Goal: Task Accomplishment & Management: Use online tool/utility

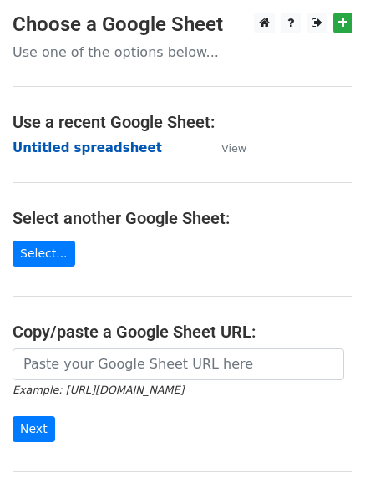
click at [118, 153] on strong "Untitled spreadsheet" at bounding box center [88, 147] width 150 height 15
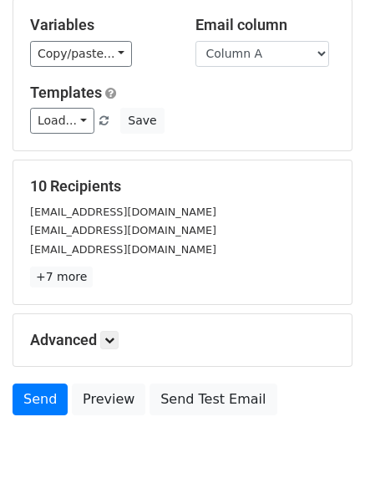
scroll to position [161, 0]
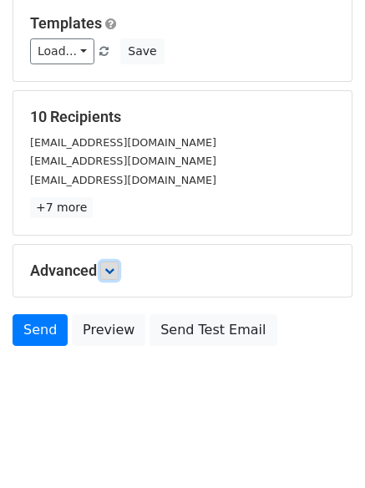
click at [115, 266] on icon at bounding box center [109, 271] width 10 height 10
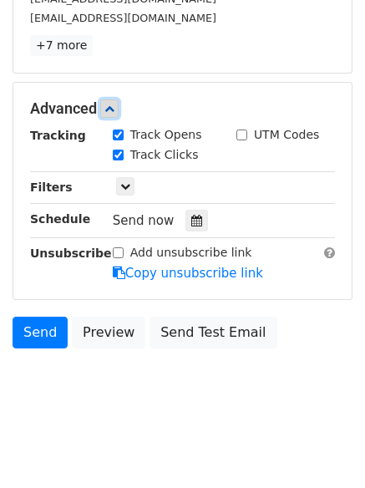
scroll to position [325, 0]
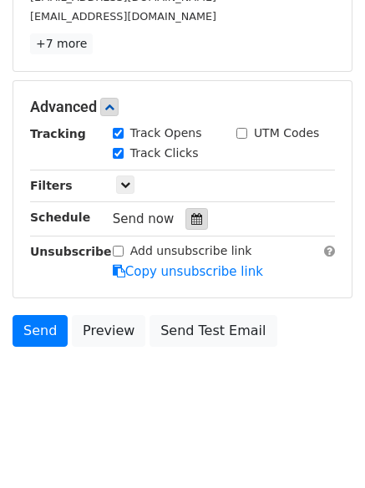
click at [198, 215] on div at bounding box center [197, 219] width 23 height 22
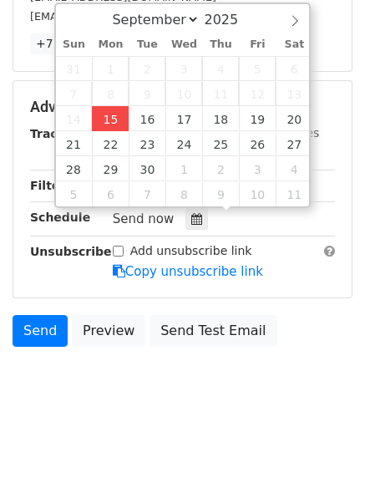
type input "[DATE] 12:00"
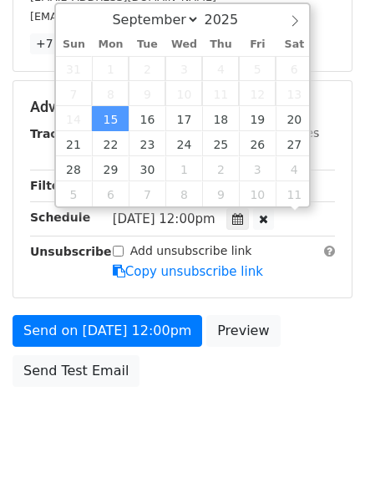
scroll to position [1, 0]
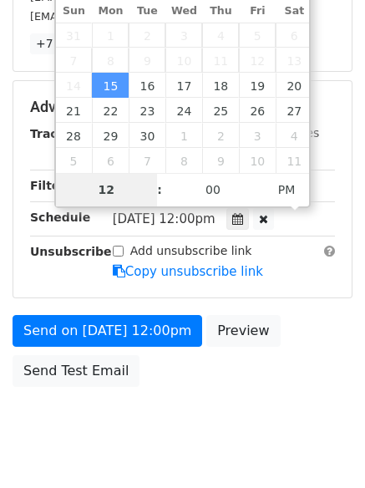
type input "4"
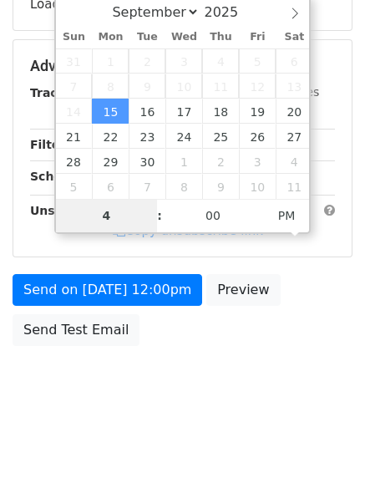
scroll to position [298, 0]
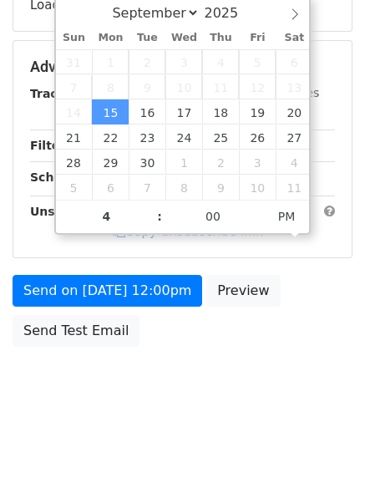
type input "[DATE] 16:00"
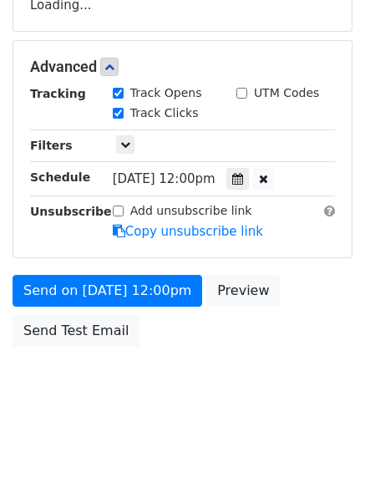
click at [197, 438] on html "New Campaign Daily emails left: 50 Google Sheet: Untitled spreadsheet Variables…" at bounding box center [182, 95] width 365 height 787
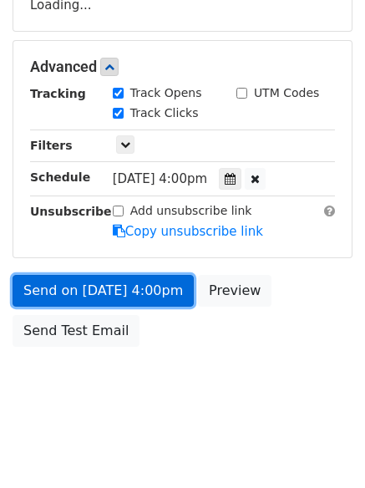
click at [136, 298] on link "Send on Sep 15 at 4:00pm" at bounding box center [103, 291] width 181 height 32
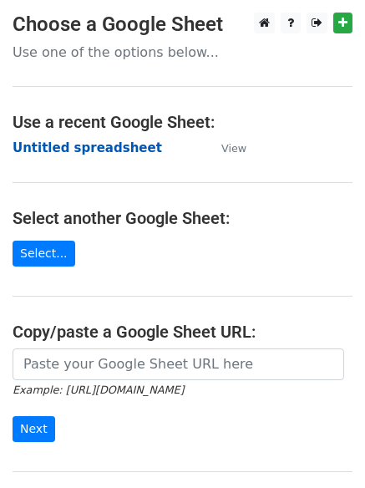
click at [94, 150] on strong "Untitled spreadsheet" at bounding box center [88, 147] width 150 height 15
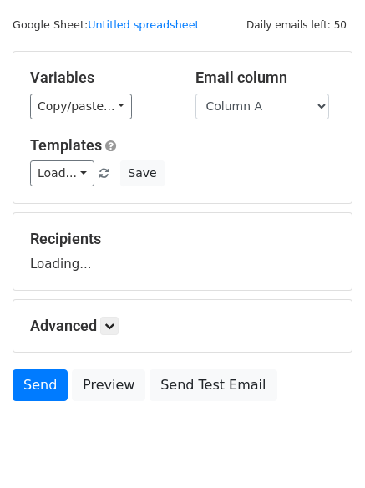
scroll to position [94, 0]
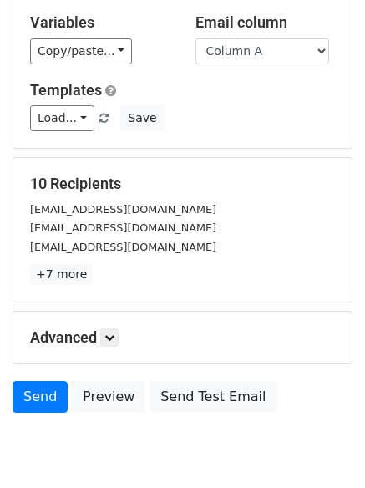
click at [108, 268] on p "+7 more" at bounding box center [182, 274] width 305 height 21
click at [106, 337] on link at bounding box center [109, 338] width 18 height 18
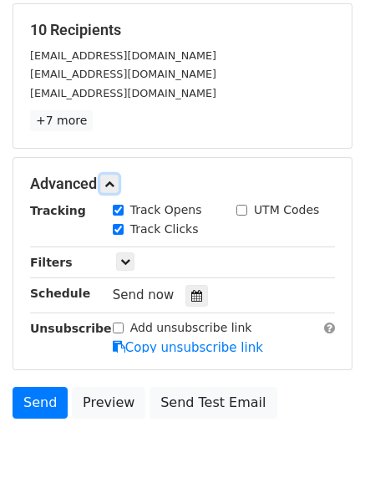
scroll to position [293, 0]
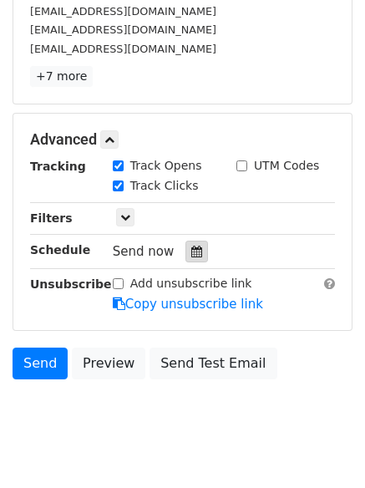
click at [191, 245] on div at bounding box center [197, 252] width 23 height 22
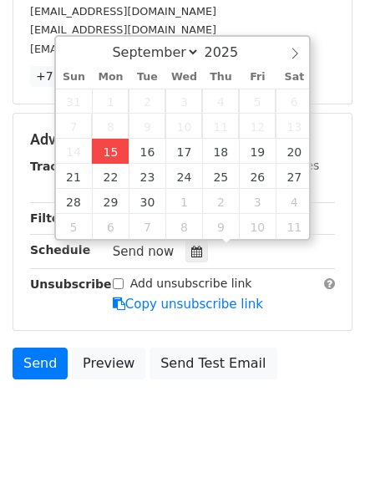
type input "[DATE] 12:00"
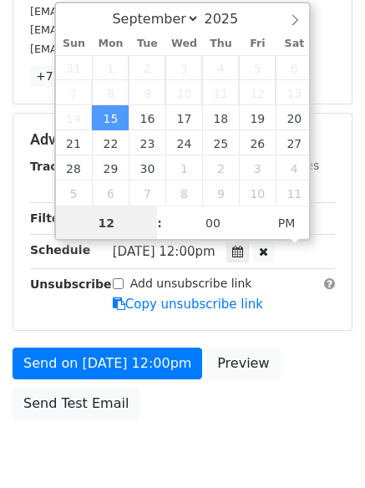
scroll to position [1, 0]
type input "4"
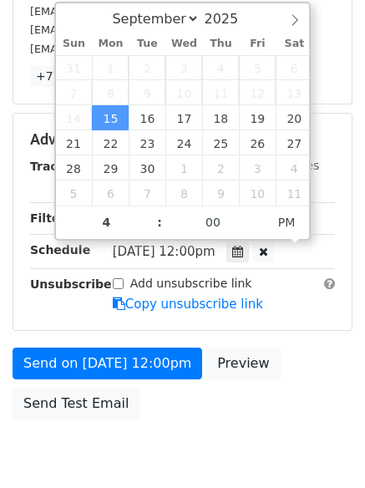
type input "[DATE] 16:00"
type input "04"
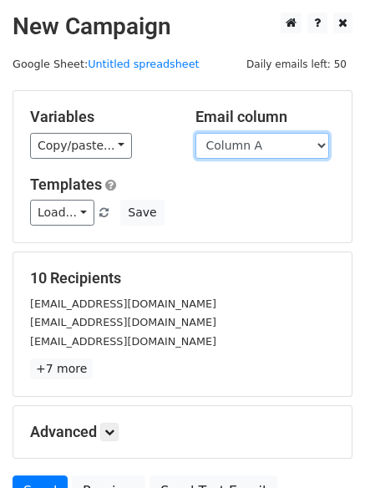
drag, startPoint x: 294, startPoint y: 145, endPoint x: 274, endPoint y: 158, distance: 24.1
click at [294, 145] on select "Column A Column B Column C Column D Column E" at bounding box center [263, 146] width 134 height 26
select select "Column B"
click at [196, 133] on select "Column A Column B Column C Column D Column E" at bounding box center [263, 146] width 134 height 26
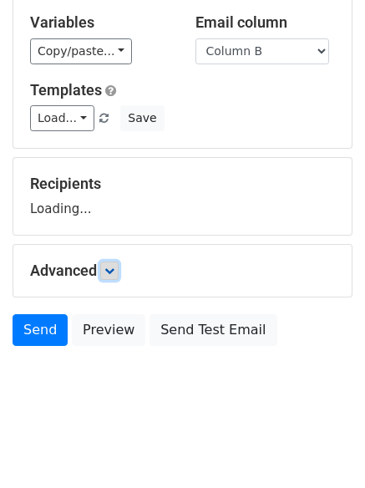
click at [111, 277] on link at bounding box center [109, 271] width 18 height 18
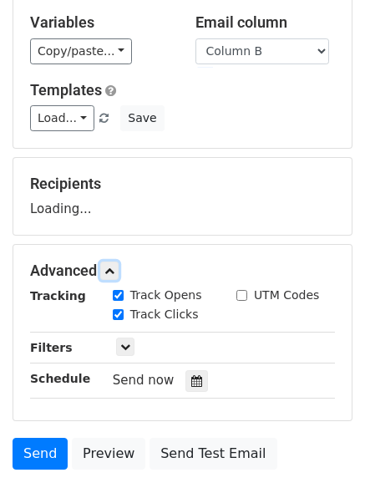
scroll to position [218, 0]
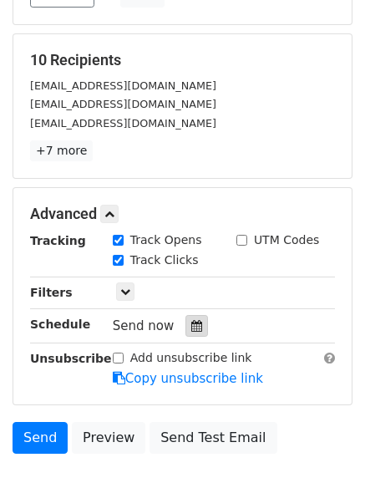
click at [195, 327] on div at bounding box center [197, 326] width 23 height 22
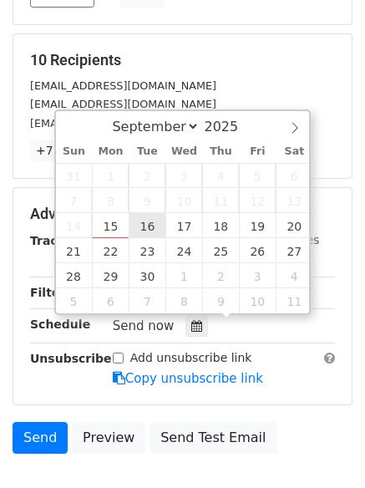
type input "2025-09-16 12:00"
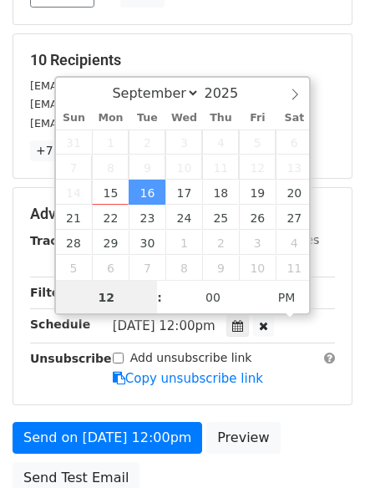
scroll to position [1, 0]
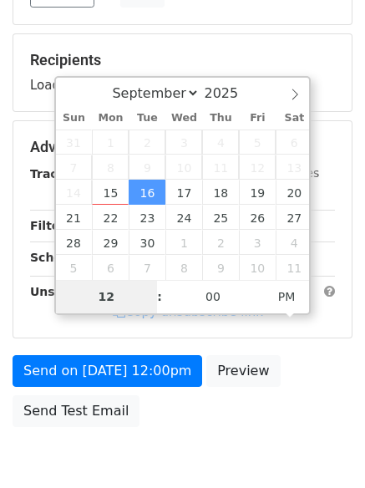
type input "5"
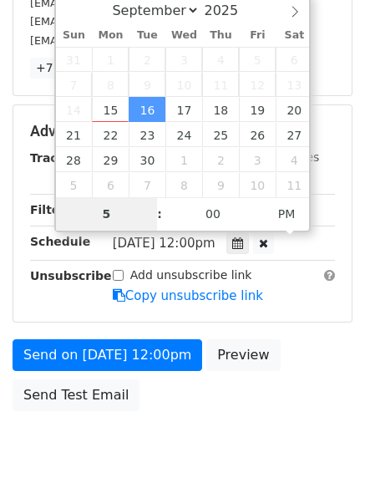
scroll to position [365, 0]
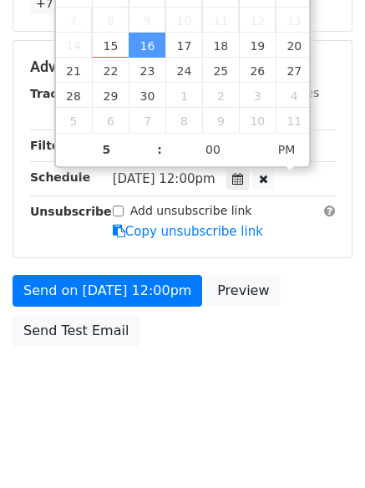
type input "2025-09-16 17:00"
click at [266, 382] on body "New Campaign Daily emails left: 50 Google Sheet: Untitled spreadsheet Variables…" at bounding box center [182, 34] width 365 height 775
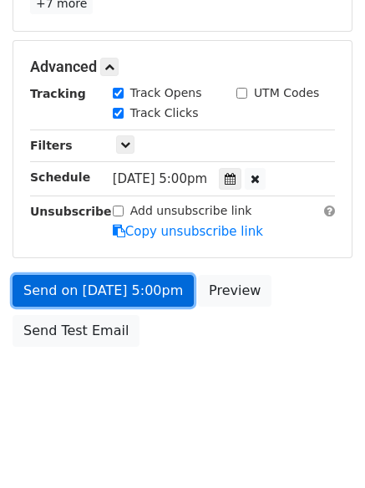
click at [152, 298] on link "Send on Sep 16 at 5:00pm" at bounding box center [103, 291] width 181 height 32
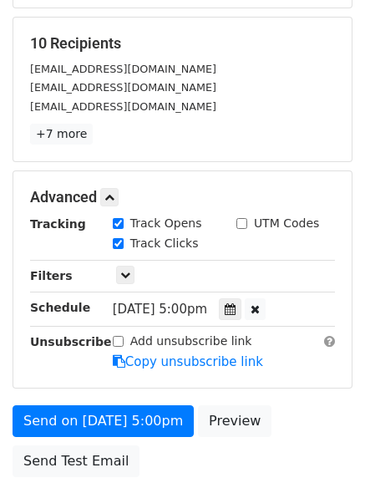
scroll to position [0, 0]
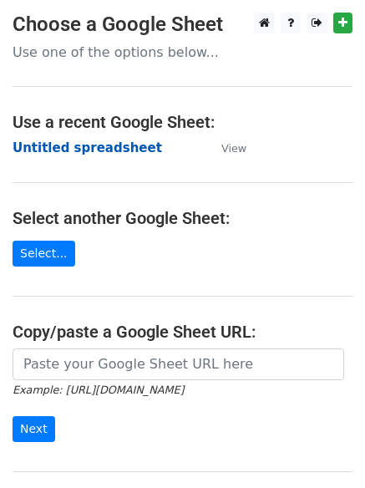
click at [100, 145] on strong "Untitled spreadsheet" at bounding box center [88, 147] width 150 height 15
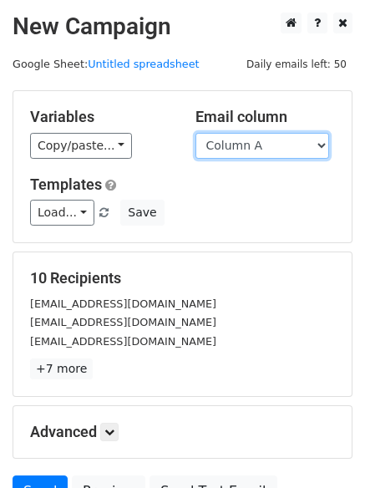
click at [254, 150] on select "Column A Column B Column C Column D Column E" at bounding box center [263, 146] width 134 height 26
select select "Column C"
click at [196, 133] on select "Column A Column B Column C Column D Column E" at bounding box center [263, 146] width 134 height 26
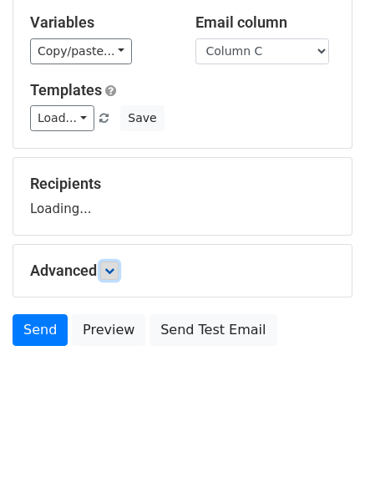
click at [115, 272] on icon at bounding box center [109, 271] width 10 height 10
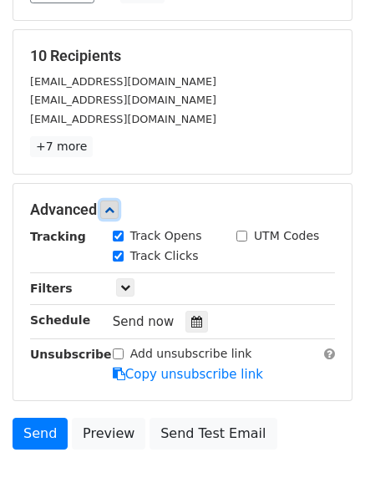
scroll to position [224, 0]
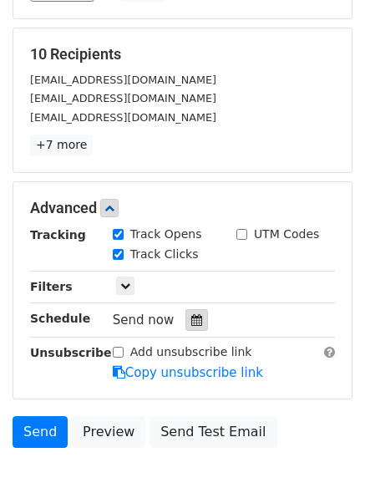
click at [191, 319] on icon at bounding box center [196, 320] width 11 height 12
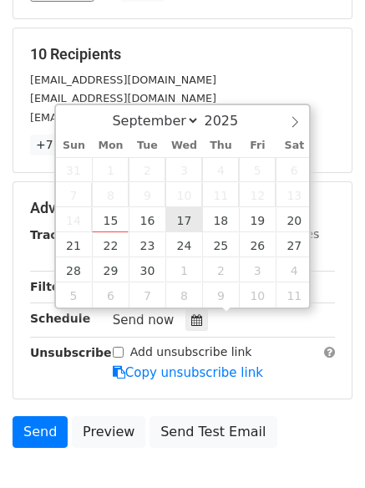
type input "2025-09-17 12:00"
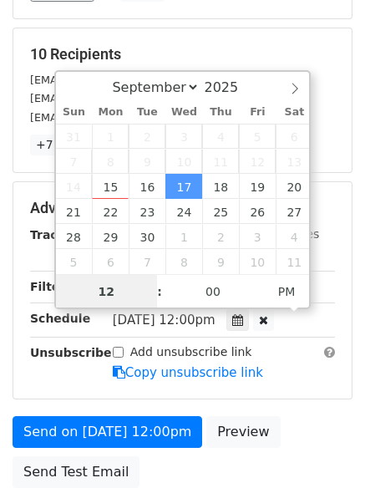
scroll to position [1, 0]
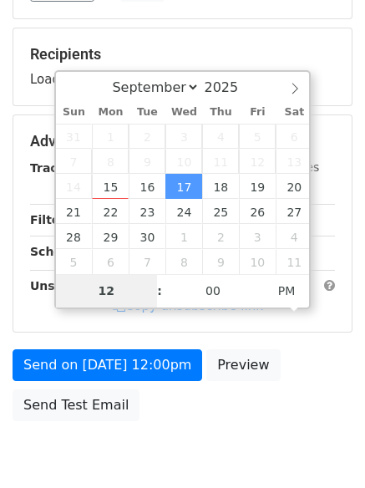
type input "6"
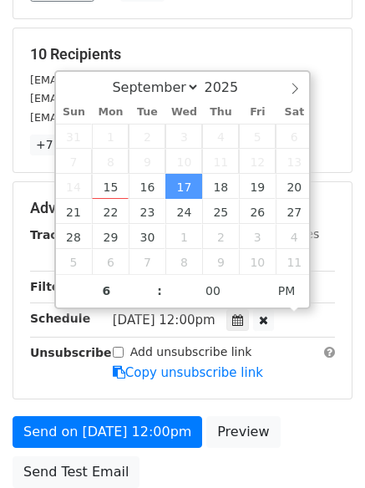
type input "2025-09-17 18:00"
click at [294, 400] on form "Variables Copy/paste... {{Column A}} {{Column B}} {{Column C}} {{Column D}} {{C…" at bounding box center [183, 181] width 340 height 630
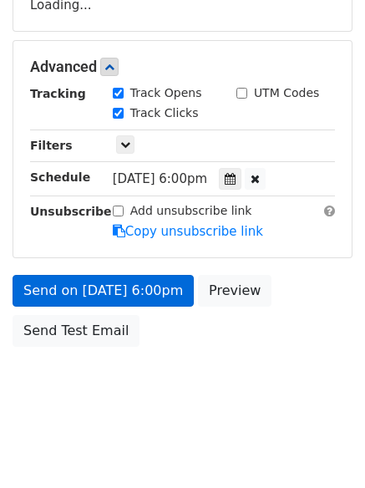
scroll to position [365, 0]
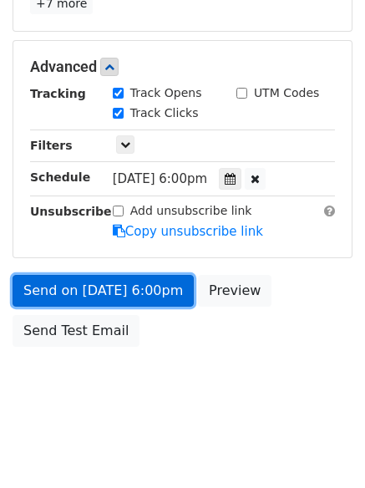
click at [155, 302] on link "Send on Sep 17 at 6:00pm" at bounding box center [103, 291] width 181 height 32
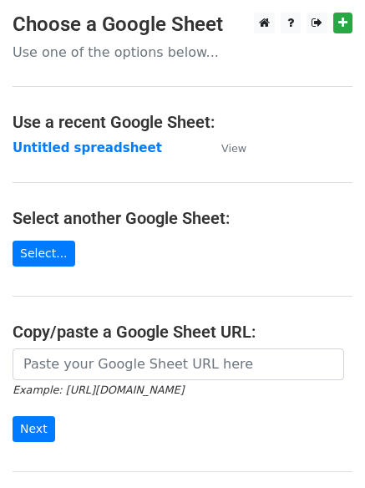
click at [110, 133] on main "Choose a Google Sheet Use one of the options below... Use a recent Google Sheet…" at bounding box center [182, 272] width 365 height 519
click at [104, 156] on td "Untitled spreadsheet" at bounding box center [109, 148] width 192 height 19
click at [101, 155] on strong "Untitled spreadsheet" at bounding box center [88, 147] width 150 height 15
click at [109, 149] on strong "Untitled spreadsheet" at bounding box center [88, 147] width 150 height 15
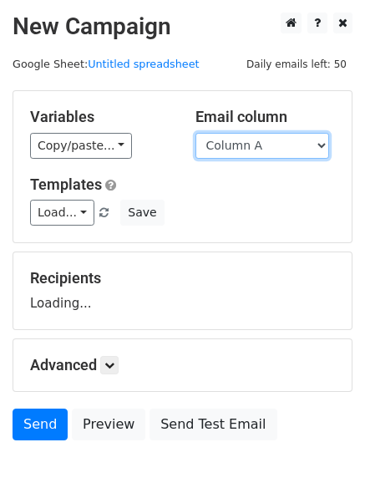
drag, startPoint x: 0, startPoint y: 0, endPoint x: 262, endPoint y: 149, distance: 301.0
click at [262, 149] on select "Column A Column B Column C Column D Column E" at bounding box center [263, 146] width 134 height 26
click at [254, 230] on div "Variables Copy/paste... {{Column A}} {{Column B}} {{Column C}} {{Column D}} {{C…" at bounding box center [182, 166] width 339 height 151
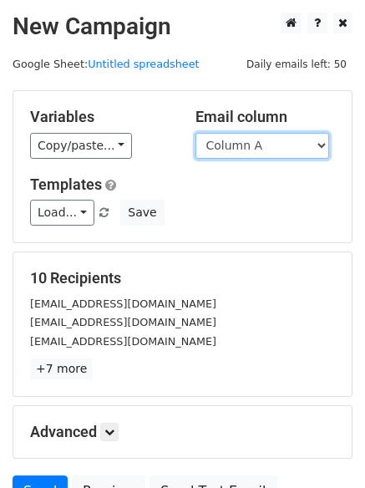
drag, startPoint x: 279, startPoint y: 132, endPoint x: 278, endPoint y: 148, distance: 15.9
click at [279, 133] on select "Column A Column B Column C Column D Column E" at bounding box center [263, 146] width 134 height 26
select select "Column D"
click at [196, 133] on select "Column A Column B Column C Column D Column E" at bounding box center [263, 146] width 134 height 26
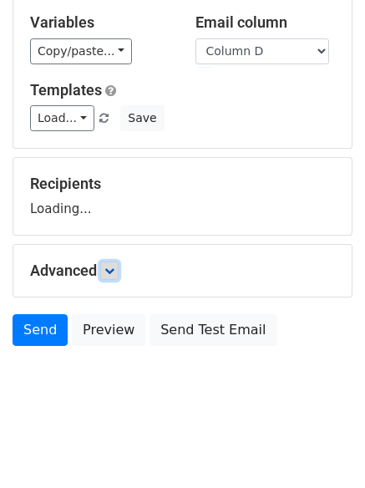
click at [112, 266] on icon at bounding box center [109, 271] width 10 height 10
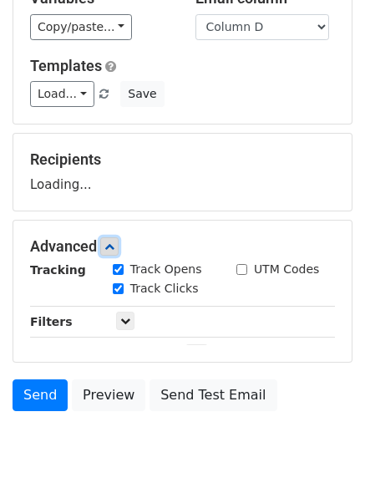
scroll to position [199, 0]
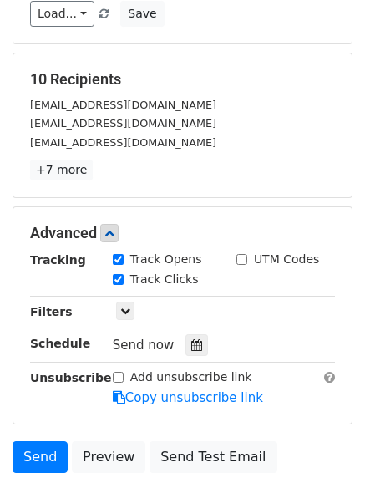
click at [191, 283] on div "Track Clicks" at bounding box center [162, 281] width 124 height 20
click at [186, 347] on div at bounding box center [197, 345] width 23 height 22
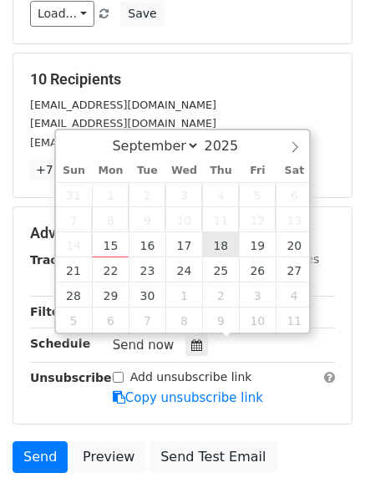
type input "2025-09-18 12:00"
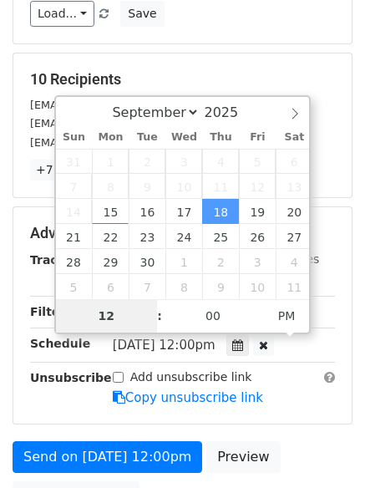
type input "7"
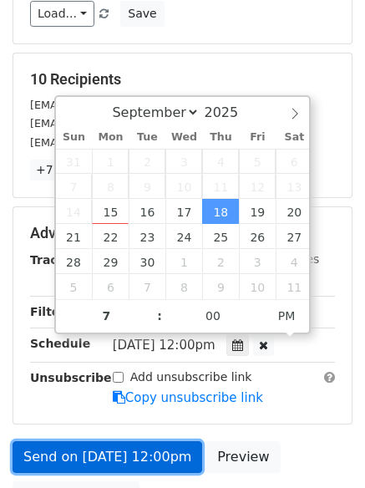
type input "2025-09-18 19:00"
click at [172, 457] on link "Send on Sep 18 at 12:00pm" at bounding box center [108, 457] width 190 height 32
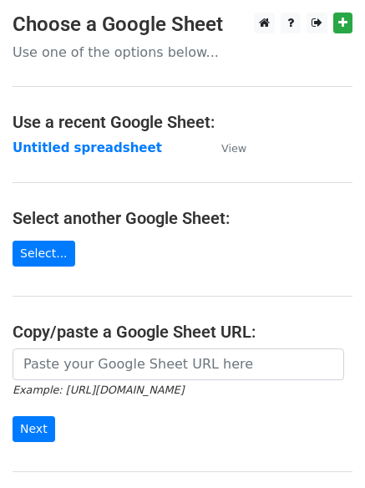
click at [107, 144] on strong "Untitled spreadsheet" at bounding box center [88, 147] width 150 height 15
click at [187, 172] on main "Choose a Google Sheet Use one of the options below... Use a recent Google Sheet…" at bounding box center [182, 272] width 365 height 519
click at [133, 149] on strong "Untitled spreadsheet" at bounding box center [88, 147] width 150 height 15
click at [306, 176] on main "Choose a Google Sheet Use one of the options below... Use a recent Google Sheet…" at bounding box center [182, 272] width 365 height 519
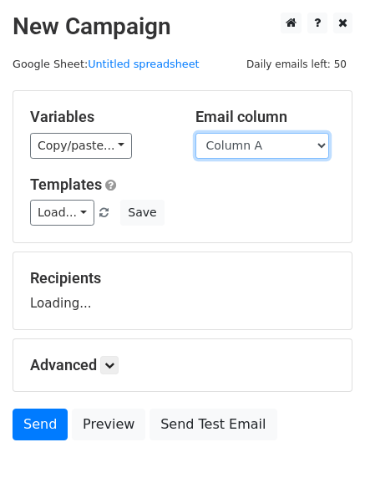
click at [298, 147] on select "Column A Column B Column C Column D Column E" at bounding box center [263, 146] width 134 height 26
select select "Column E"
click at [196, 133] on select "Column A Column B Column C Column D Column E" at bounding box center [263, 146] width 134 height 26
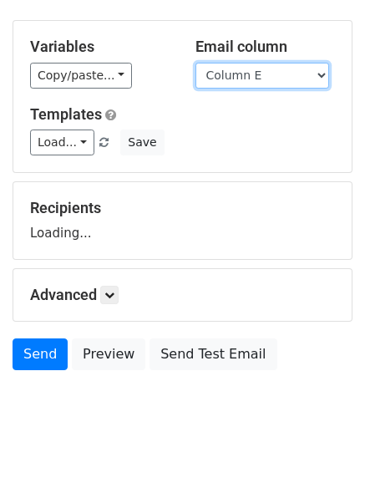
scroll to position [94, 0]
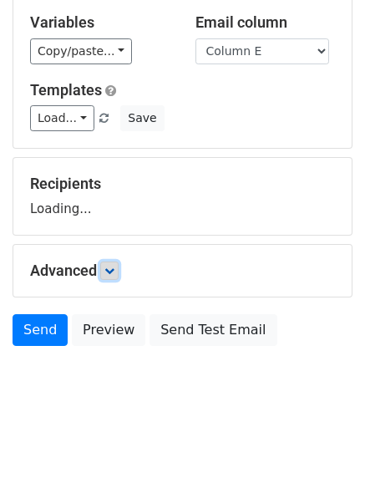
click at [108, 269] on icon at bounding box center [109, 271] width 10 height 10
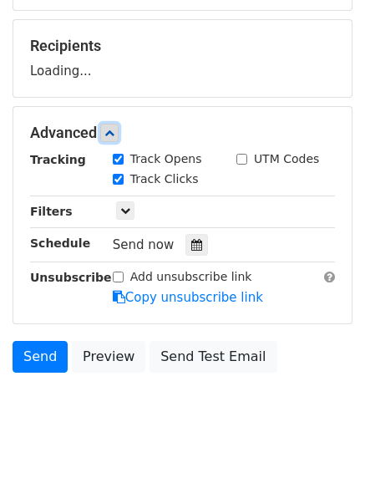
scroll to position [243, 0]
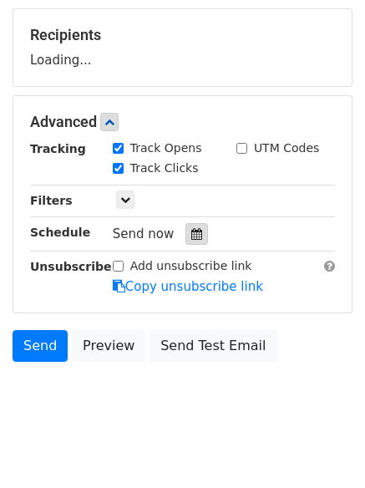
click at [186, 236] on div at bounding box center [197, 234] width 23 height 22
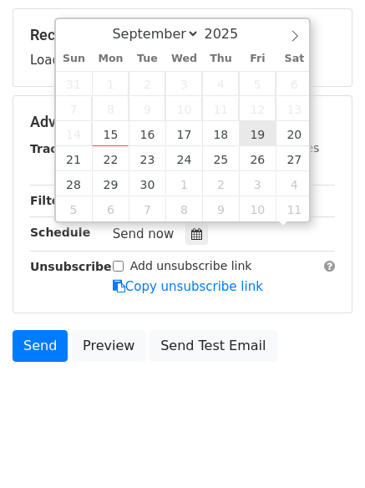
scroll to position [1, 0]
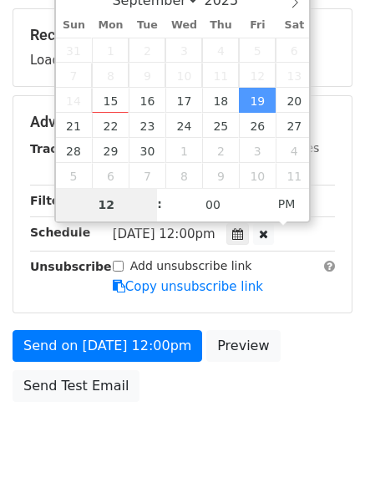
type input "[DATE] 12:00"
type input "8"
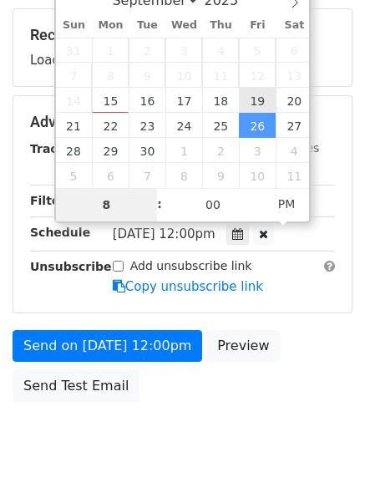
type input "[DATE] 20:00"
type input "08"
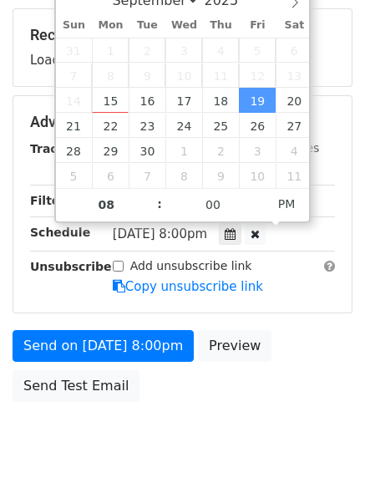
click at [241, 383] on div "Send on [DATE] 8:00pm Preview Send Test Email" at bounding box center [182, 370] width 365 height 80
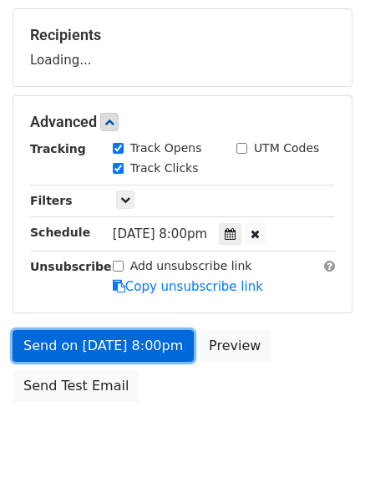
click at [150, 352] on link "Send on [DATE] 8:00pm" at bounding box center [103, 346] width 181 height 32
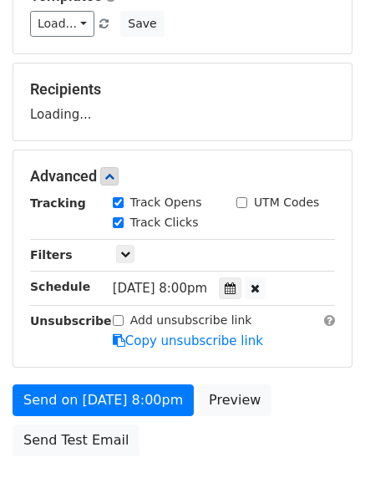
scroll to position [160, 0]
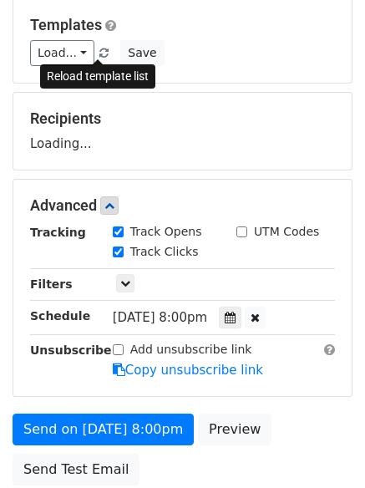
click at [98, 47] on link at bounding box center [105, 53] width 14 height 13
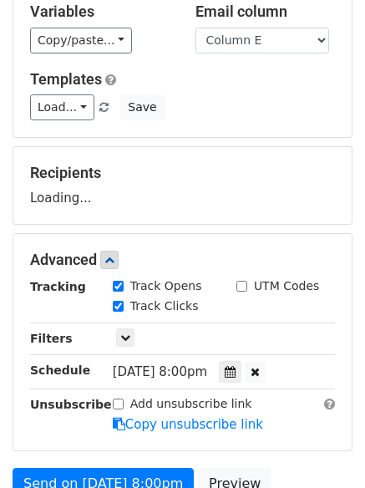
scroll to position [76, 0]
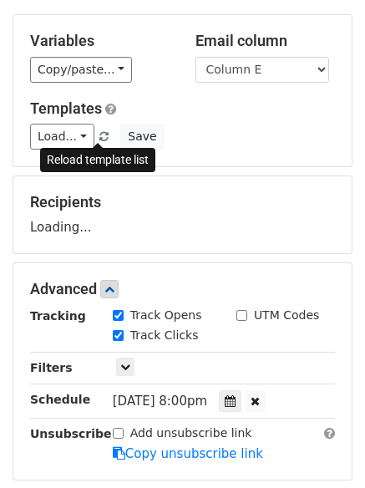
click at [99, 134] on span at bounding box center [103, 137] width 9 height 11
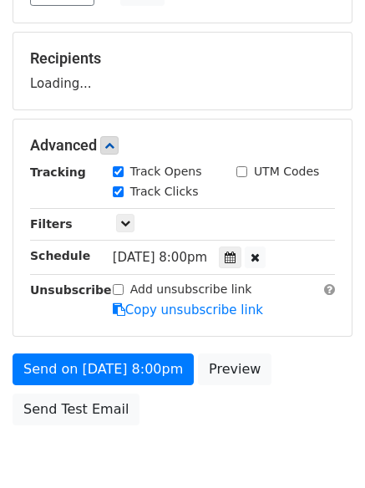
scroll to position [298, 0]
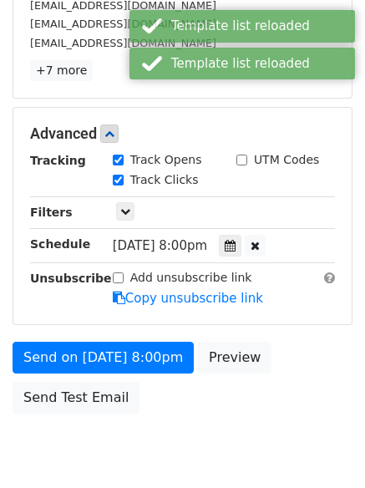
click at [155, 288] on div "Add unsubscribe link Copy unsubscribe link" at bounding box center [223, 288] width 247 height 38
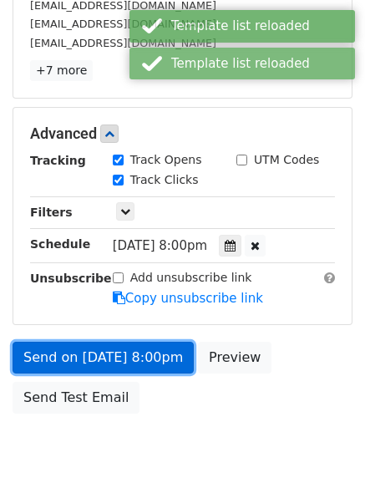
click at [153, 353] on link "Send on [DATE] 8:00pm" at bounding box center [103, 358] width 181 height 32
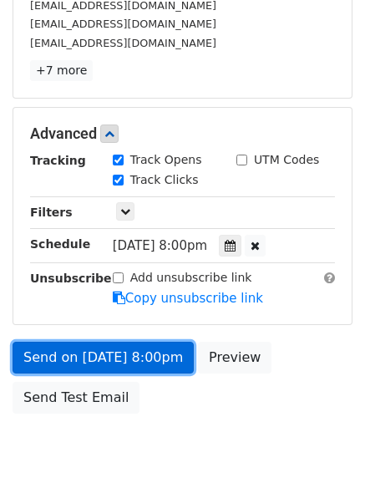
click at [110, 363] on link "Send on [DATE] 8:00pm" at bounding box center [103, 358] width 181 height 32
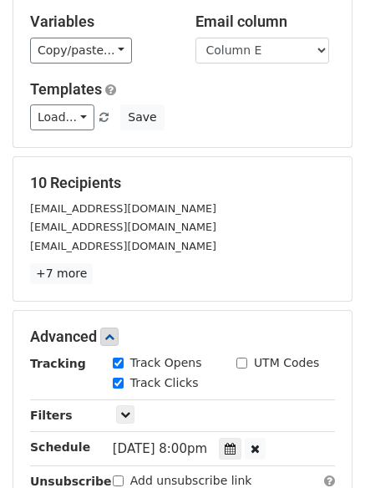
scroll to position [48, 0]
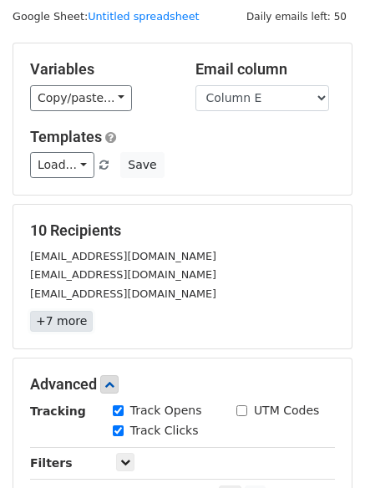
click at [67, 322] on link "+7 more" at bounding box center [61, 321] width 63 height 21
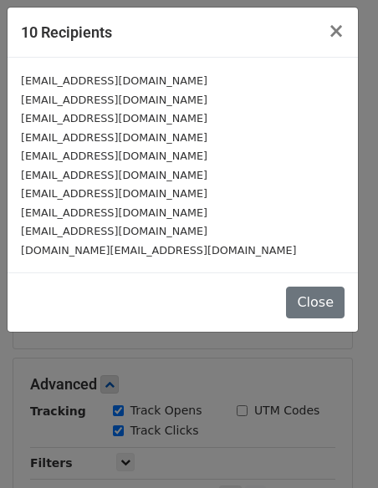
click at [114, 84] on small "[EMAIL_ADDRESS][DOMAIN_NAME]" at bounding box center [114, 80] width 186 height 13
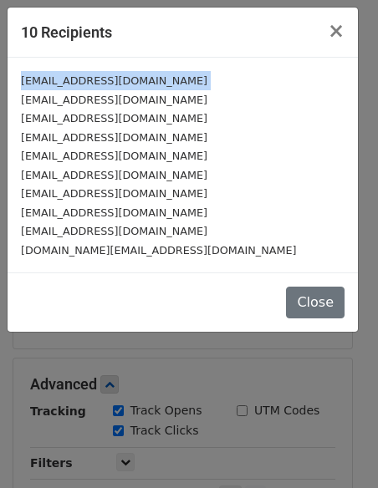
click at [114, 84] on small "[EMAIL_ADDRESS][DOMAIN_NAME]" at bounding box center [114, 80] width 186 height 13
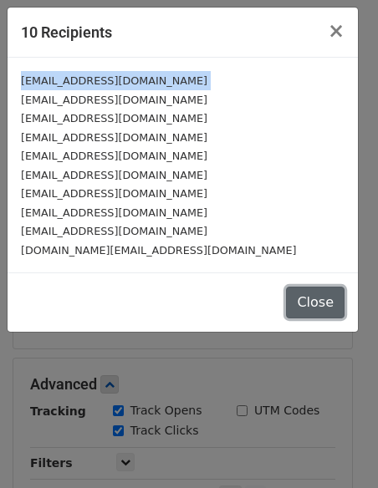
click at [315, 300] on button "Close" at bounding box center [315, 303] width 59 height 32
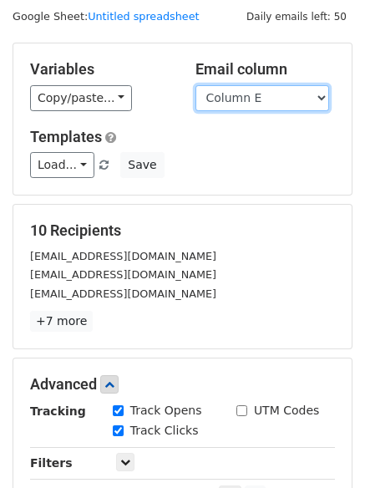
click at [279, 101] on select "Column A Column B Column C Column D Column E" at bounding box center [263, 98] width 134 height 26
click at [196, 85] on select "Column A Column B Column C Column D Column E" at bounding box center [263, 98] width 134 height 26
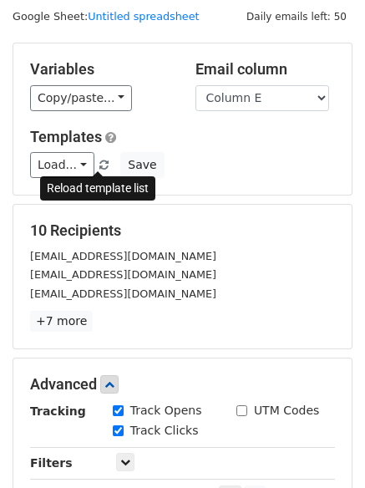
click at [98, 159] on link at bounding box center [105, 165] width 14 height 13
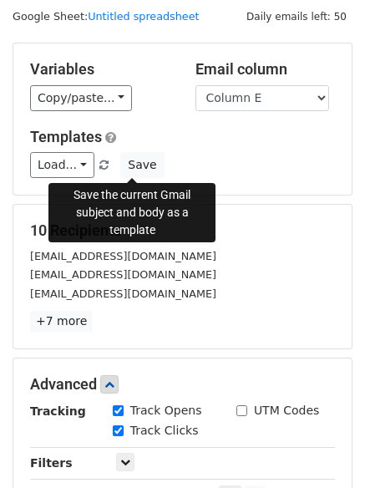
click at [221, 166] on div "Load... No templates saved Save" at bounding box center [183, 165] width 330 height 26
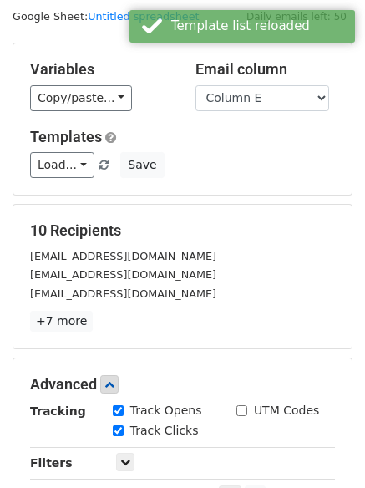
scroll to position [365, 0]
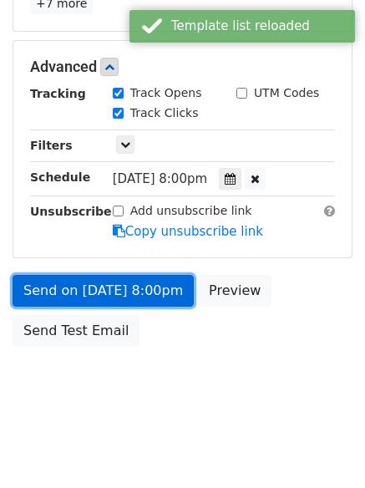
click at [145, 289] on link "Send on [DATE] 8:00pm" at bounding box center [103, 291] width 181 height 32
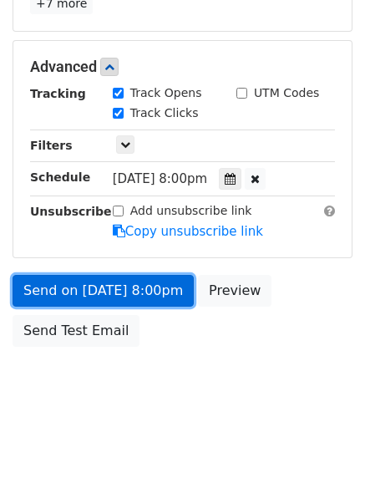
click at [150, 280] on link "Send on [DATE] 8:00pm" at bounding box center [103, 291] width 181 height 32
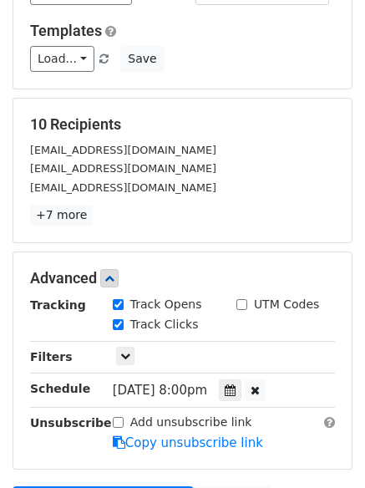
scroll to position [0, 0]
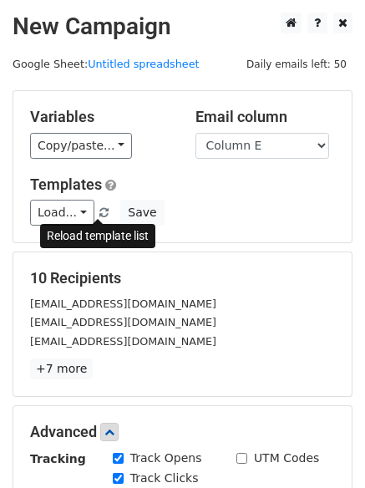
click at [99, 211] on span at bounding box center [103, 213] width 9 height 11
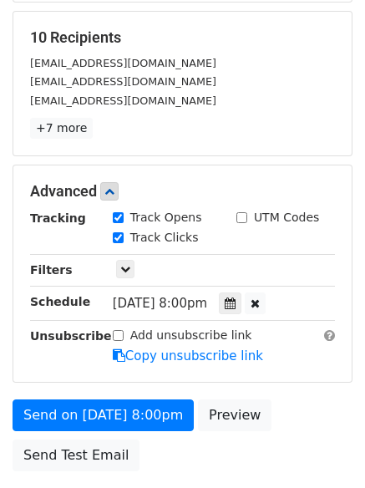
scroll to position [334, 0]
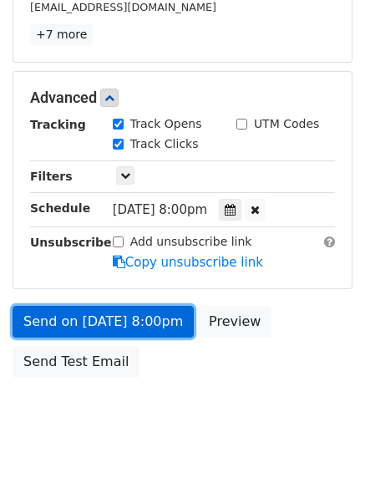
click at [145, 321] on link "Send on [DATE] 8:00pm" at bounding box center [103, 322] width 181 height 32
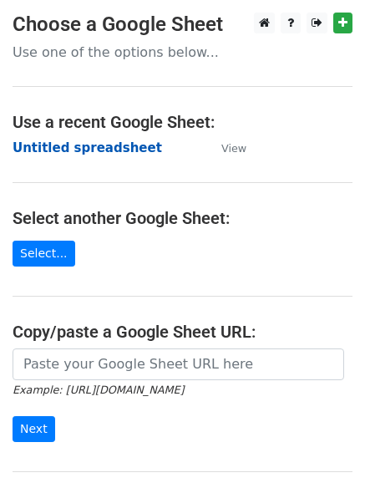
click at [106, 140] on strong "Untitled spreadsheet" at bounding box center [88, 147] width 150 height 15
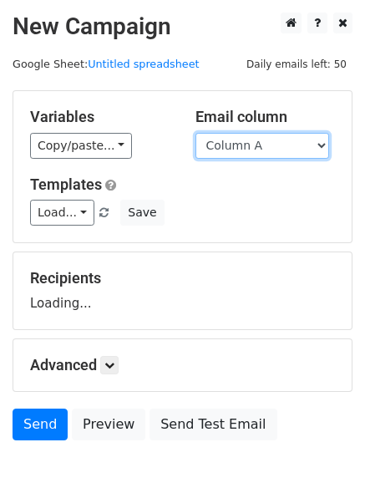
drag, startPoint x: 237, startPoint y: 149, endPoint x: 236, endPoint y: 157, distance: 8.5
click at [237, 149] on select "Column A Column B Column C Column D Column E" at bounding box center [263, 146] width 134 height 26
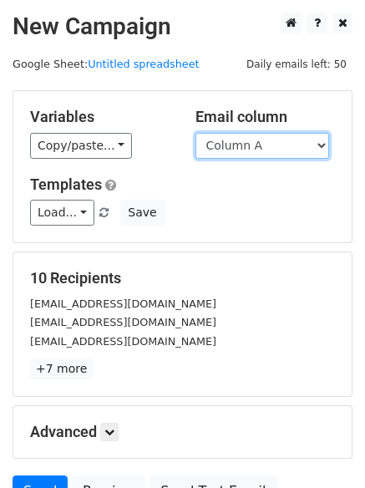
click at [262, 152] on select "Column A Column B Column C Column D Column E" at bounding box center [263, 146] width 134 height 26
select select "Column E"
click at [196, 133] on select "Column A Column B Column C Column D Column E" at bounding box center [263, 146] width 134 height 26
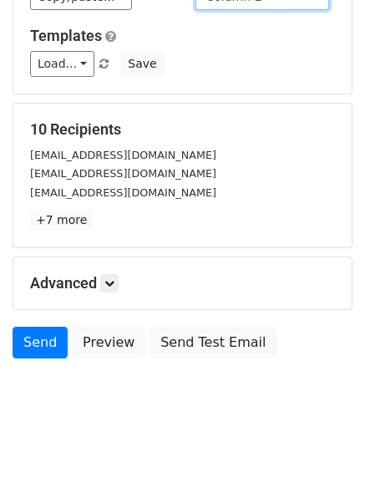
scroll to position [161, 0]
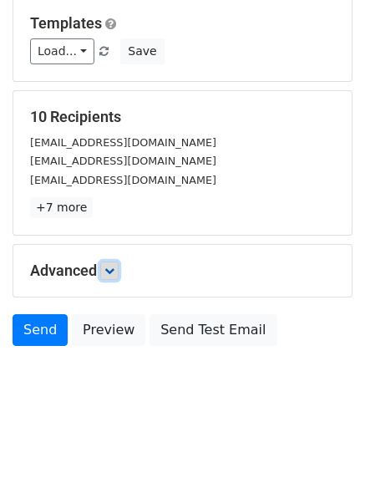
click at [114, 266] on icon at bounding box center [109, 271] width 10 height 10
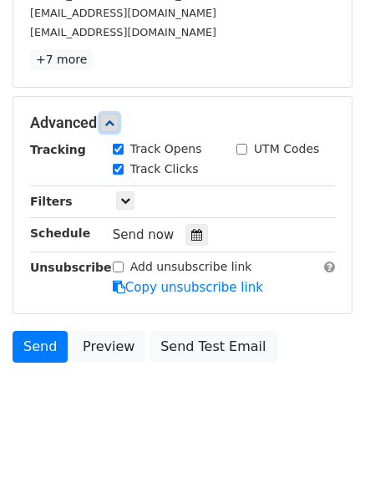
scroll to position [310, 0]
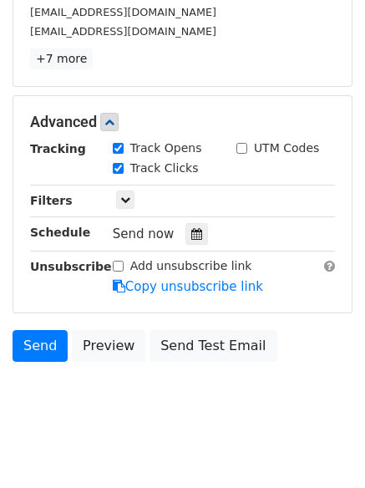
click at [201, 225] on div "Send now" at bounding box center [211, 234] width 196 height 23
click at [191, 244] on div at bounding box center [197, 234] width 23 height 22
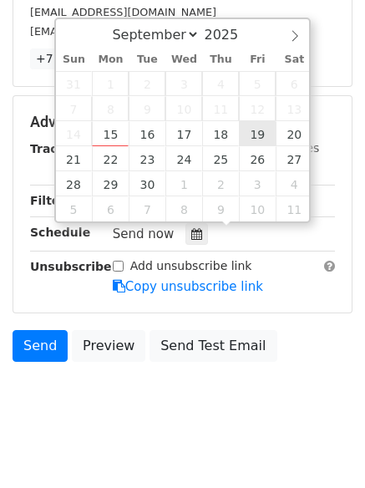
type input "[DATE] 12:00"
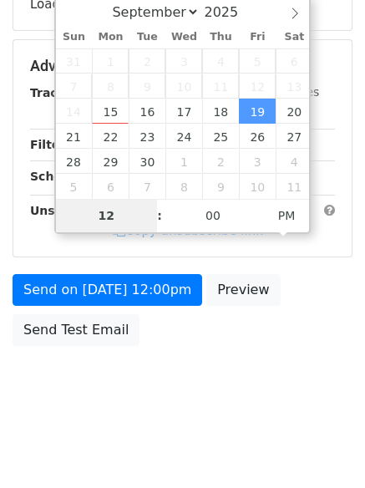
type input "8"
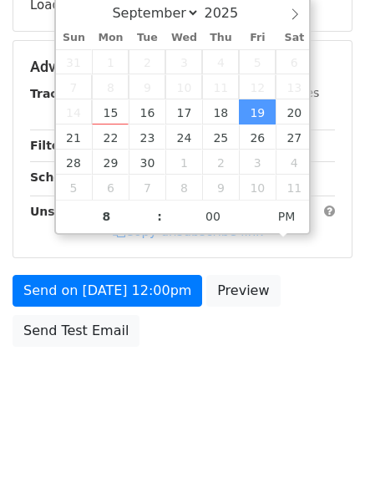
type input "[DATE] 20:00"
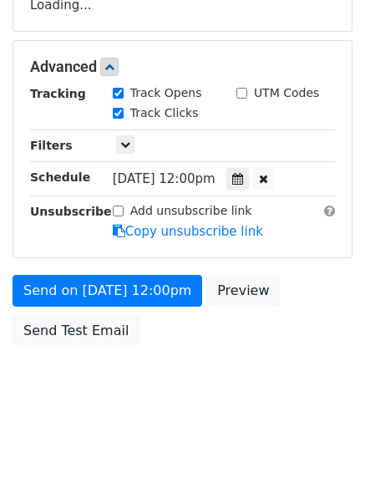
click at [198, 407] on body "New Campaign Daily emails left: 50 Google Sheet: Untitled spreadsheet Variables…" at bounding box center [182, 68] width 365 height 708
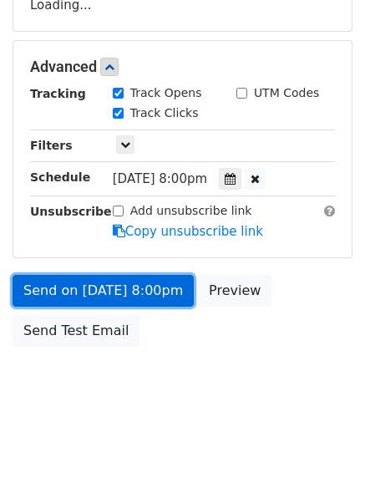
click at [156, 290] on link "Send on [DATE] 8:00pm" at bounding box center [103, 291] width 181 height 32
